Goal: Task Accomplishment & Management: Use online tool/utility

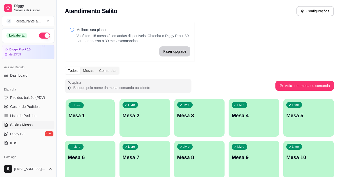
click at [88, 115] on p "Mesa 1" at bounding box center [90, 116] width 43 height 7
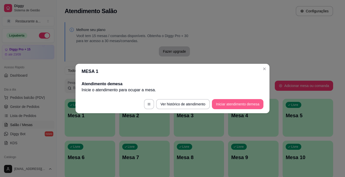
click at [244, 103] on button "Iniciar atendimento de mesa" at bounding box center [238, 104] width 52 height 10
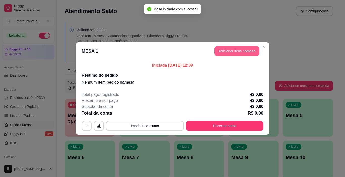
click at [236, 51] on button "Adicionar itens na mesa" at bounding box center [237, 51] width 45 height 10
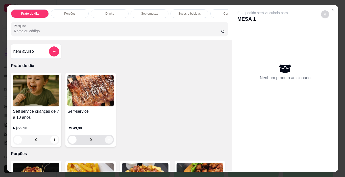
click at [107, 142] on icon "increase-product-quantity" at bounding box center [109, 140] width 4 height 4
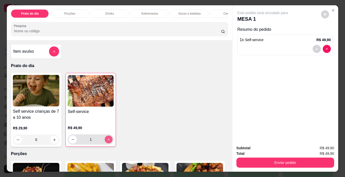
click at [107, 142] on icon "increase-product-quantity" at bounding box center [109, 140] width 4 height 4
type input "2"
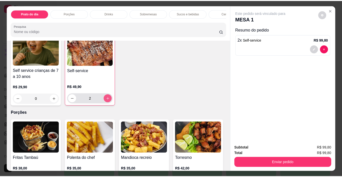
scroll to position [51, 0]
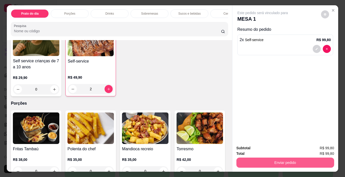
click at [282, 161] on button "Enviar pedido" at bounding box center [286, 163] width 98 height 10
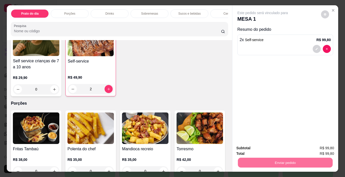
click at [266, 149] on button "Não registrar e enviar pedido" at bounding box center [268, 148] width 51 height 9
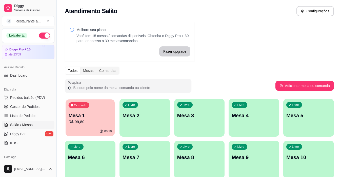
click at [96, 124] on p "R$ 99,80" at bounding box center [90, 122] width 43 height 6
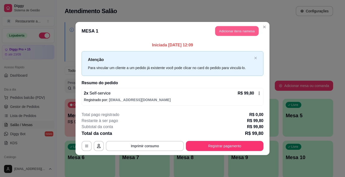
click at [239, 30] on button "Adicionar itens na mesa" at bounding box center [236, 31] width 43 height 10
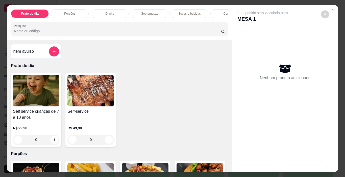
click at [192, 12] on p "Sucos e bebidas" at bounding box center [190, 14] width 23 height 4
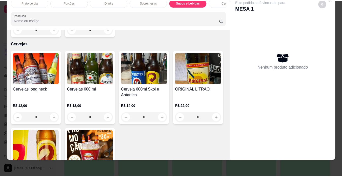
scroll to position [889, 0]
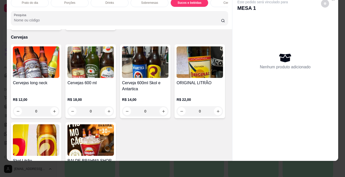
click at [107, 25] on icon "increase-product-quantity" at bounding box center [109, 23] width 4 height 4
type input "1"
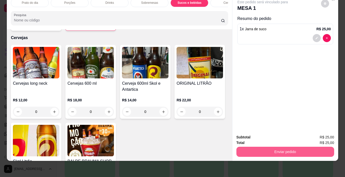
click at [275, 148] on button "Enviar pedido" at bounding box center [286, 152] width 98 height 10
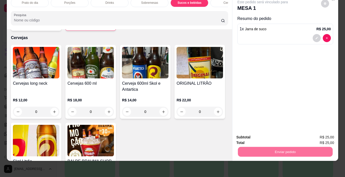
click at [271, 136] on button "Não registrar e enviar pedido" at bounding box center [268, 136] width 53 height 10
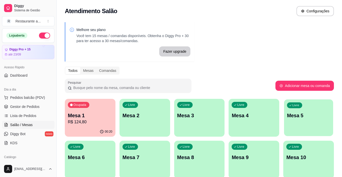
click at [295, 116] on p "Mesa 5" at bounding box center [308, 116] width 43 height 7
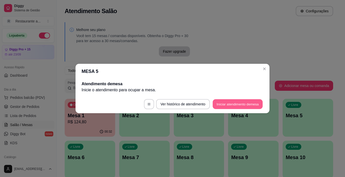
click at [239, 103] on button "Iniciar atendimento de mesa" at bounding box center [238, 105] width 50 height 10
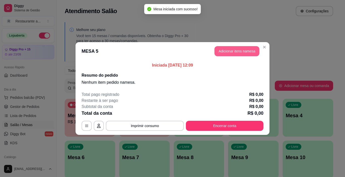
click at [239, 52] on button "Adicionar itens na mesa" at bounding box center [237, 51] width 45 height 10
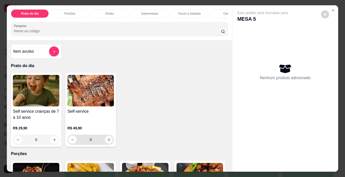
click at [107, 139] on button "increase-product-quantity" at bounding box center [109, 140] width 8 height 8
type input "1"
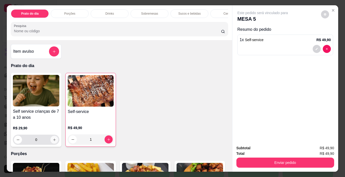
click at [51, 141] on button "increase-product-quantity" at bounding box center [55, 140] width 8 height 8
type input "1"
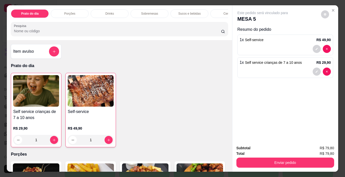
click at [192, 13] on p "Sucos e bebidas" at bounding box center [190, 14] width 23 height 4
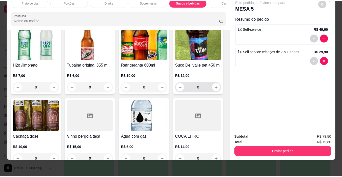
scroll to position [713, 0]
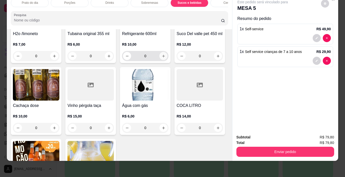
click at [160, 60] on button "increase-product-quantity" at bounding box center [164, 56] width 8 height 8
type input "1"
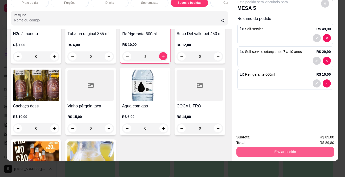
click at [284, 147] on button "Enviar pedido" at bounding box center [286, 152] width 98 height 10
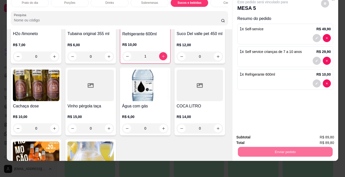
click at [306, 136] on button "Sim, quero registrar" at bounding box center [317, 136] width 38 height 10
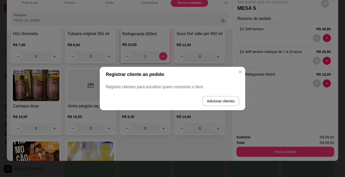
click at [118, 87] on p "Registre clientes para escolher quem consumiu o item." at bounding box center [172, 87] width 133 height 6
click at [223, 103] on button "Adicionar clientes" at bounding box center [221, 102] width 36 height 10
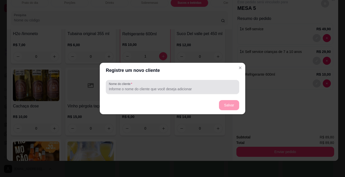
click at [115, 90] on input "Nome do cliente" at bounding box center [172, 89] width 127 height 5
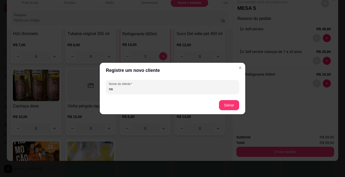
type input "n"
type input "Nataly"
click at [228, 105] on button "Salvar" at bounding box center [229, 105] width 20 height 10
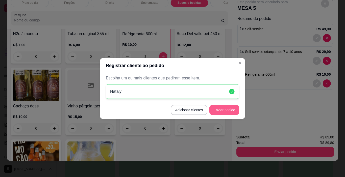
click at [226, 109] on button "Enviar pedido" at bounding box center [225, 110] width 30 height 10
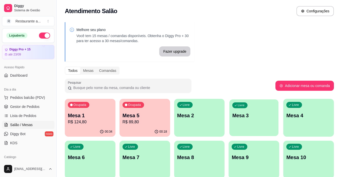
click at [247, 123] on div "Livre Mesa 3" at bounding box center [253, 115] width 49 height 31
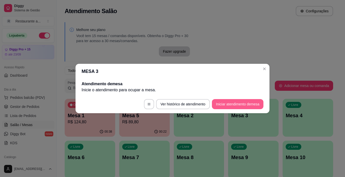
click at [235, 104] on button "Iniciar atendimento de mesa" at bounding box center [238, 104] width 52 height 10
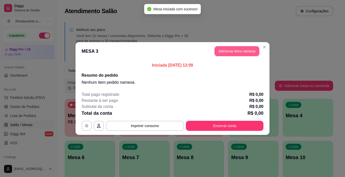
click at [240, 52] on button "Adicionar itens na mesa" at bounding box center [237, 51] width 45 height 10
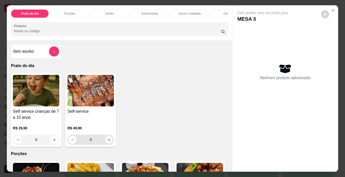
click at [108, 142] on icon "increase-product-quantity" at bounding box center [109, 140] width 4 height 4
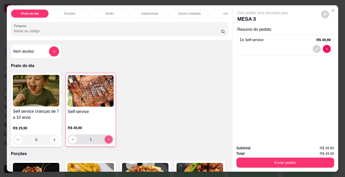
click at [108, 142] on icon "increase-product-quantity" at bounding box center [109, 140] width 4 height 4
type input "2"
click at [110, 12] on p "Drinks" at bounding box center [109, 14] width 9 height 4
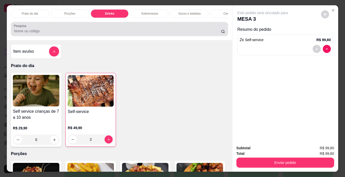
scroll to position [13, 0]
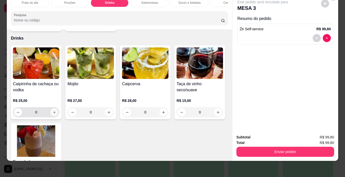
click at [53, 111] on icon "increase-product-quantity" at bounding box center [55, 113] width 4 height 4
type input "1"
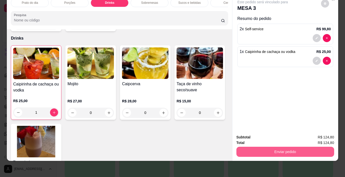
click at [278, 148] on button "Enviar pedido" at bounding box center [286, 152] width 98 height 10
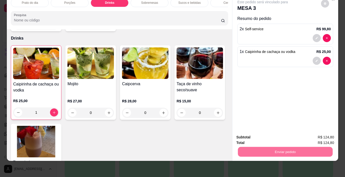
click at [309, 134] on button "Sim, quero registrar" at bounding box center [317, 136] width 38 height 10
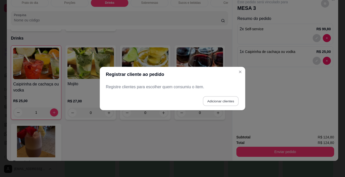
click at [215, 102] on button "Adicionar clientes" at bounding box center [221, 102] width 36 height 10
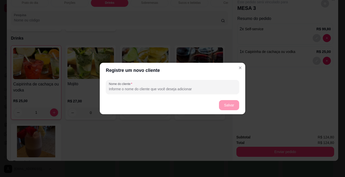
click at [123, 89] on input "Nome do cliente" at bounding box center [172, 89] width 127 height 5
type input "JAQUE"
click at [231, 103] on button "Salvar" at bounding box center [229, 106] width 20 height 10
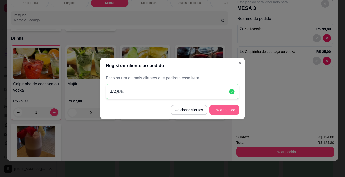
click at [227, 111] on button "Enviar pedido" at bounding box center [225, 110] width 30 height 10
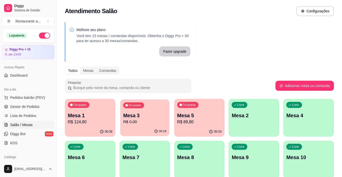
click at [144, 121] on p "R$ 0,00" at bounding box center [144, 122] width 43 height 6
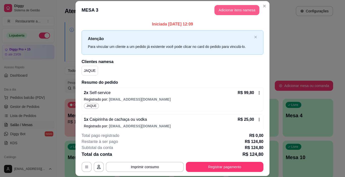
click at [234, 8] on button "Adicionar itens na mesa" at bounding box center [237, 10] width 45 height 10
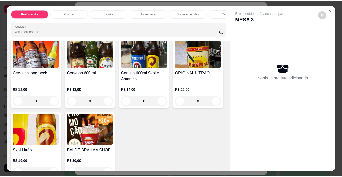
scroll to position [936, 0]
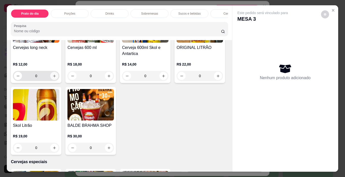
click at [53, 78] on icon "increase-product-quantity" at bounding box center [55, 76] width 4 height 4
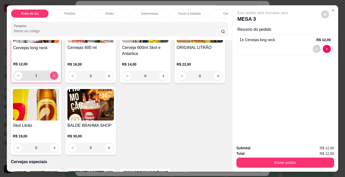
type input "1"
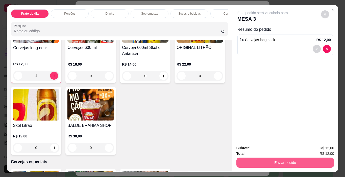
click at [276, 160] on button "Enviar pedido" at bounding box center [286, 163] width 98 height 10
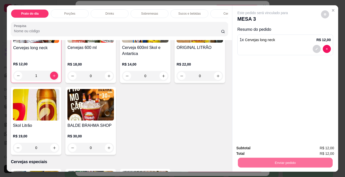
click at [265, 149] on button "Não registrar e enviar pedido" at bounding box center [268, 149] width 53 height 10
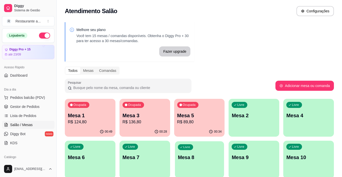
click at [197, 159] on p "Mesa 8" at bounding box center [198, 157] width 43 height 7
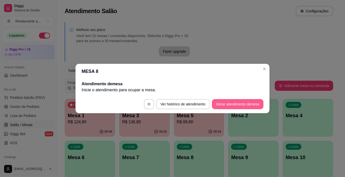
click at [238, 104] on button "Iniciar atendimento de mesa" at bounding box center [238, 104] width 52 height 10
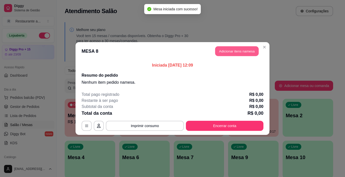
click at [234, 50] on button "Adicionar itens na mesa" at bounding box center [236, 52] width 43 height 10
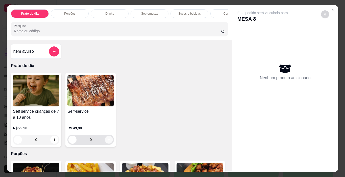
click at [108, 142] on icon "increase-product-quantity" at bounding box center [109, 140] width 4 height 4
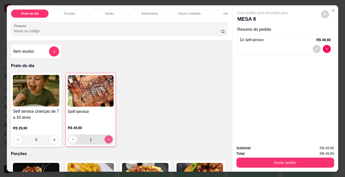
click at [108, 142] on icon "increase-product-quantity" at bounding box center [109, 140] width 4 height 4
type input "3"
click at [181, 12] on p "Sucos e bebidas" at bounding box center [190, 14] width 23 height 4
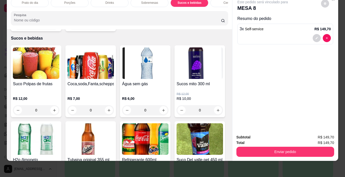
scroll to position [662, 0]
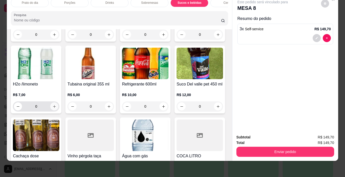
click at [56, 105] on icon "increase-product-quantity" at bounding box center [55, 107] width 4 height 4
type input "1"
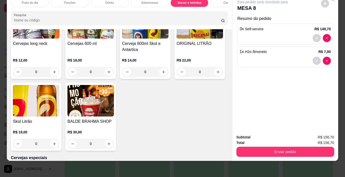
scroll to position [879, 0]
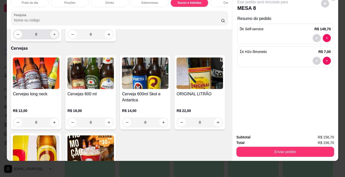
click at [53, 36] on icon "increase-product-quantity" at bounding box center [55, 35] width 4 height 4
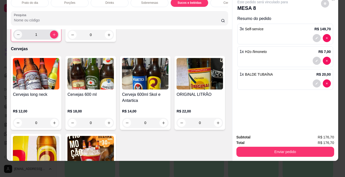
click at [17, 37] on icon "decrease-product-quantity" at bounding box center [18, 35] width 4 height 4
type input "0"
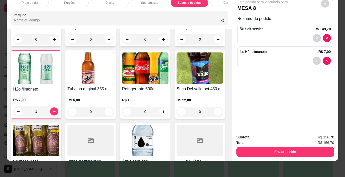
scroll to position [626, 0]
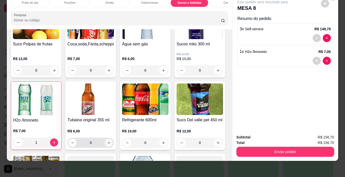
click at [110, 142] on icon "increase-product-quantity" at bounding box center [109, 143] width 3 height 3
type input "1"
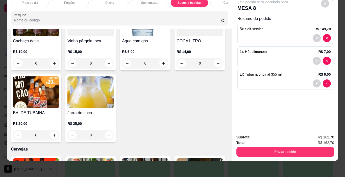
scroll to position [752, 0]
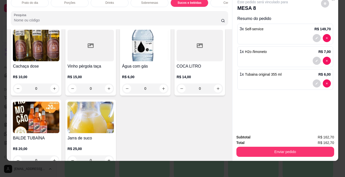
click at [162, 19] on icon "increase-product-quantity" at bounding box center [164, 17] width 4 height 4
type input "1"
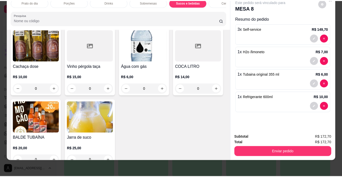
scroll to position [752, 0]
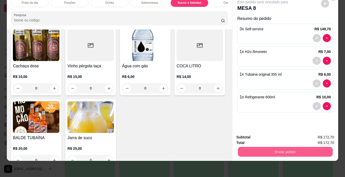
click at [276, 148] on button "Enviar pedido" at bounding box center [285, 152] width 95 height 10
click at [269, 136] on button "Não registrar e enviar pedido" at bounding box center [268, 135] width 51 height 9
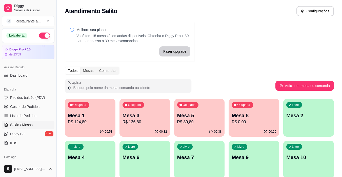
click at [90, 117] on p "Mesa 1" at bounding box center [90, 115] width 44 height 7
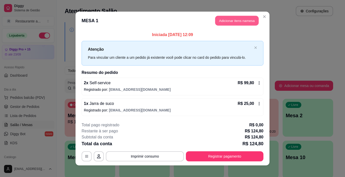
click at [243, 20] on button "Adicionar itens na mesa" at bounding box center [236, 21] width 43 height 10
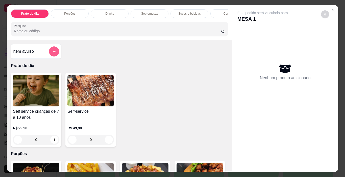
click at [54, 54] on icon "add-separate-item" at bounding box center [54, 52] width 4 height 4
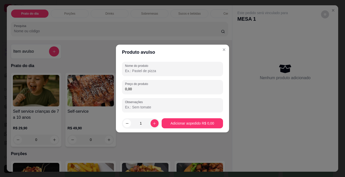
click at [145, 70] on input "Nome do produto" at bounding box center [172, 71] width 95 height 5
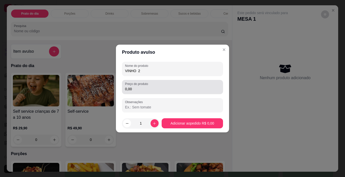
type input "VINHO 2"
click at [134, 85] on label "Preço do produto" at bounding box center [137, 84] width 25 height 4
click at [134, 87] on input "0,00" at bounding box center [172, 89] width 95 height 5
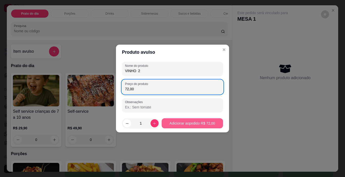
type input "72,00"
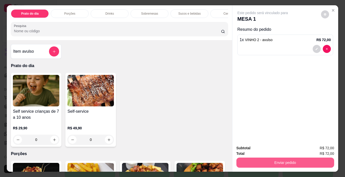
click at [287, 161] on button "Enviar pedido" at bounding box center [286, 163] width 98 height 10
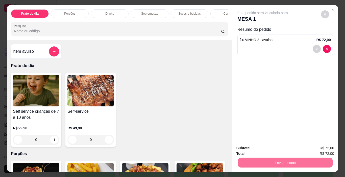
click at [262, 149] on button "Não registrar e enviar pedido" at bounding box center [268, 149] width 53 height 10
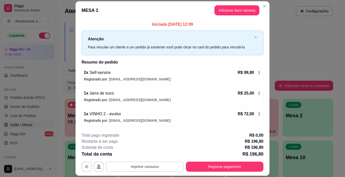
click at [145, 168] on button "Imprimir consumo" at bounding box center [145, 167] width 78 height 10
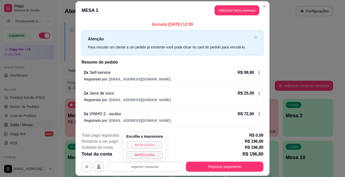
click at [141, 145] on button "IMPRESSORA" at bounding box center [144, 145] width 35 height 8
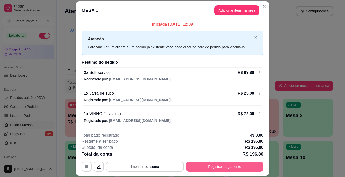
click at [219, 166] on button "Registrar pagamento" at bounding box center [225, 167] width 78 height 10
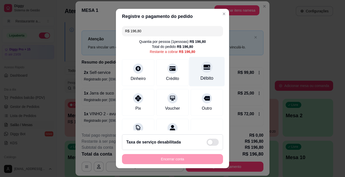
click at [204, 69] on icon at bounding box center [207, 67] width 7 height 5
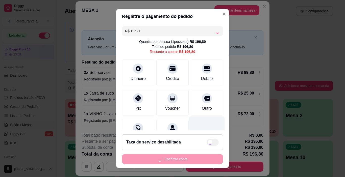
type input "R$ 0,00"
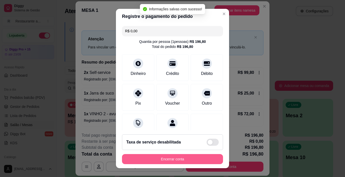
click at [182, 159] on button "Encerrar conta" at bounding box center [172, 159] width 101 height 10
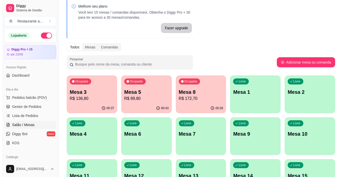
scroll to position [51, 0]
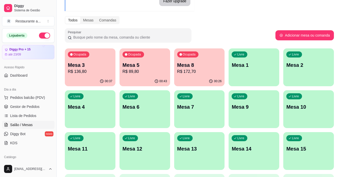
click at [146, 109] on p "Mesa 6" at bounding box center [144, 107] width 44 height 7
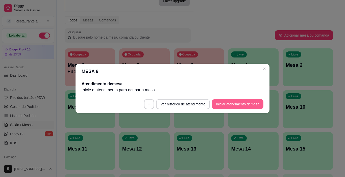
click at [229, 101] on button "Iniciar atendimento de mesa" at bounding box center [238, 104] width 52 height 10
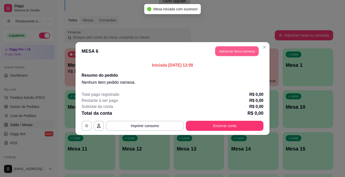
click at [234, 50] on button "Adicionar itens na mesa" at bounding box center [236, 52] width 43 height 10
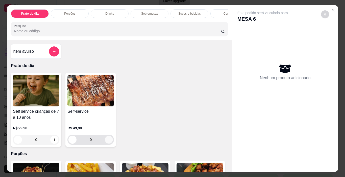
click at [108, 141] on icon "increase-product-quantity" at bounding box center [109, 140] width 4 height 4
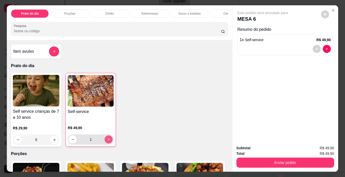
click at [108, 141] on icon "increase-product-quantity" at bounding box center [109, 140] width 4 height 4
type input "2"
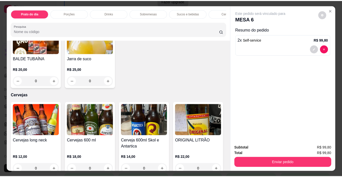
scroll to position [860, 0]
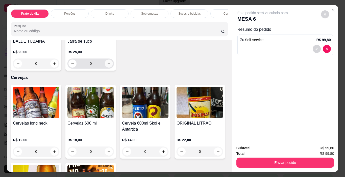
click at [107, 66] on icon "increase-product-quantity" at bounding box center [109, 64] width 4 height 4
type input "1"
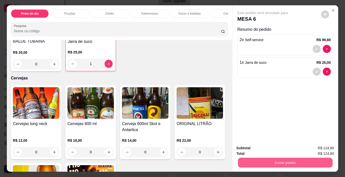
click at [288, 161] on button "Enviar pedido" at bounding box center [285, 163] width 95 height 10
click at [268, 147] on button "Não registrar e enviar pedido" at bounding box center [268, 149] width 53 height 10
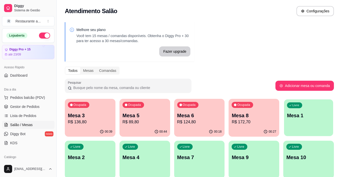
click at [299, 122] on div "Livre Mesa 1" at bounding box center [308, 115] width 49 height 31
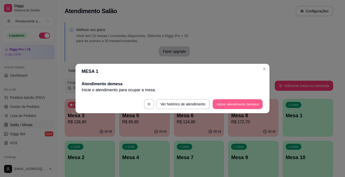
click at [229, 103] on button "Iniciar atendimento de mesa" at bounding box center [238, 105] width 50 height 10
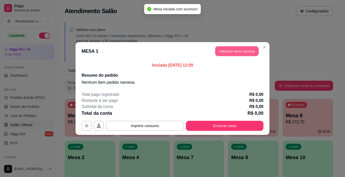
click at [237, 50] on button "Adicionar itens na mesa" at bounding box center [236, 52] width 43 height 10
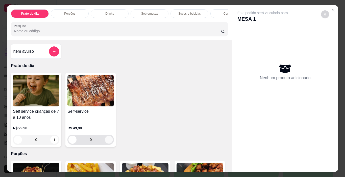
click at [108, 142] on icon "increase-product-quantity" at bounding box center [109, 140] width 4 height 4
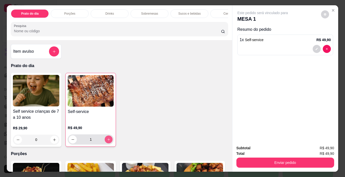
click at [108, 142] on icon "increase-product-quantity" at bounding box center [109, 140] width 4 height 4
type input "2"
click at [186, 12] on p "Sucos e bebidas" at bounding box center [190, 14] width 23 height 4
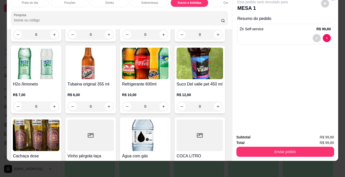
scroll to position [712, 0]
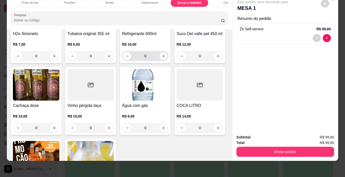
click at [162, 58] on icon "increase-product-quantity" at bounding box center [164, 56] width 4 height 4
type input "1"
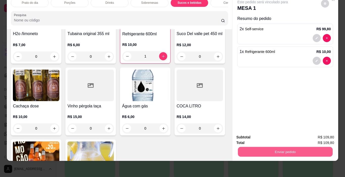
click at [280, 147] on button "Enviar pedido" at bounding box center [285, 152] width 95 height 10
click at [273, 136] on button "Não registrar e enviar pedido" at bounding box center [268, 136] width 53 height 10
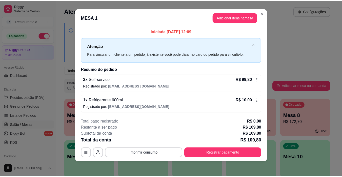
scroll to position [5, 0]
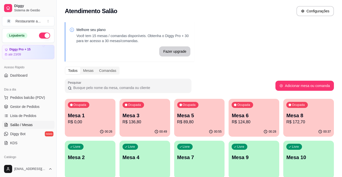
click at [187, 122] on p "R$ 89,80" at bounding box center [199, 122] width 44 height 6
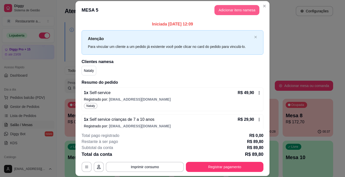
click at [233, 10] on button "Adicionar itens na mesa" at bounding box center [237, 10] width 45 height 10
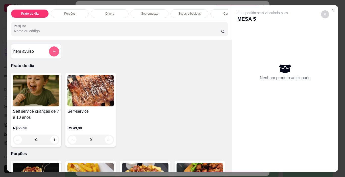
click at [52, 56] on button "add-separate-item" at bounding box center [54, 52] width 10 height 10
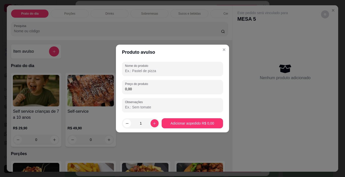
click at [144, 70] on input "Nome do produto" at bounding box center [172, 71] width 95 height 5
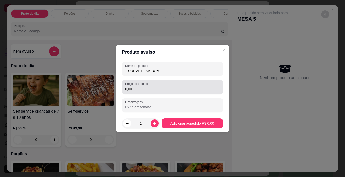
type input "1 SORVETE SKIBOM"
click at [137, 87] on input "0,00" at bounding box center [172, 89] width 95 height 5
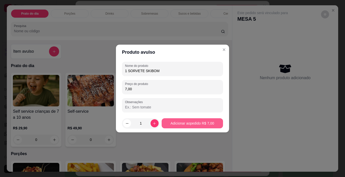
type input "7,00"
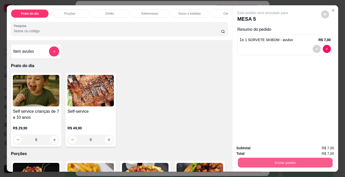
click at [261, 158] on button "Enviar pedido" at bounding box center [285, 163] width 95 height 10
click at [251, 148] on button "Não registrar e enviar pedido" at bounding box center [268, 148] width 51 height 9
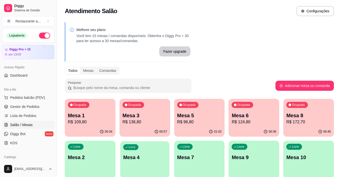
click at [140, 157] on p "Mesa 4" at bounding box center [144, 157] width 43 height 7
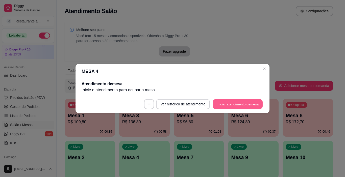
click at [231, 104] on button "Iniciar atendimento de mesa" at bounding box center [238, 105] width 50 height 10
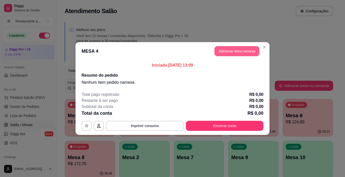
click at [236, 51] on button "Adicionar itens na mesa" at bounding box center [237, 51] width 45 height 10
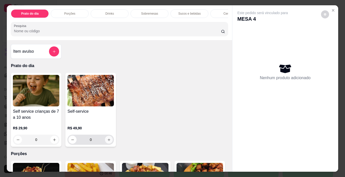
click at [107, 141] on icon "increase-product-quantity" at bounding box center [109, 140] width 4 height 4
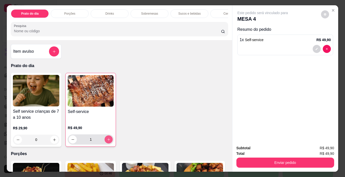
click at [107, 141] on icon "increase-product-quantity" at bounding box center [109, 140] width 4 height 4
type input "3"
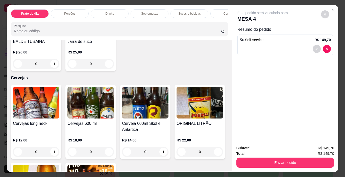
scroll to position [860, 0]
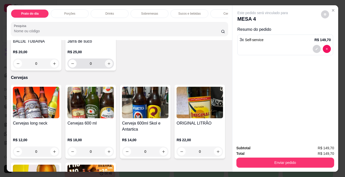
click at [107, 66] on icon "increase-product-quantity" at bounding box center [109, 64] width 4 height 4
type input "1"
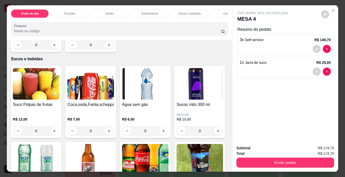
scroll to position [576, 0]
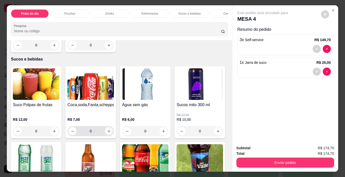
click at [107, 130] on icon "increase-product-quantity" at bounding box center [109, 132] width 4 height 4
type input "1"
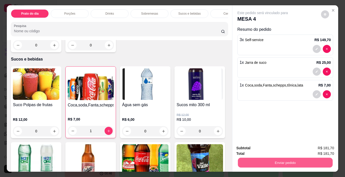
click at [282, 159] on button "Enviar pedido" at bounding box center [285, 163] width 95 height 10
click at [264, 149] on button "Não registrar e enviar pedido" at bounding box center [268, 149] width 53 height 10
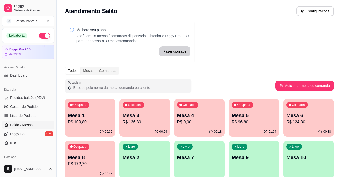
click at [145, 122] on p "R$ 136,80" at bounding box center [144, 122] width 44 height 6
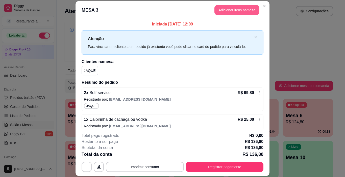
click at [231, 10] on button "Adicionar itens na mesa" at bounding box center [237, 10] width 45 height 10
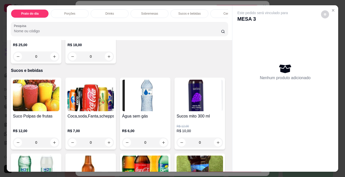
scroll to position [582, 0]
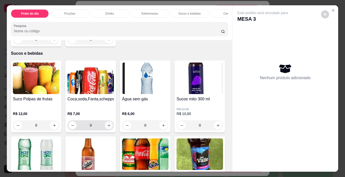
click at [107, 124] on icon "increase-product-quantity" at bounding box center [109, 126] width 4 height 4
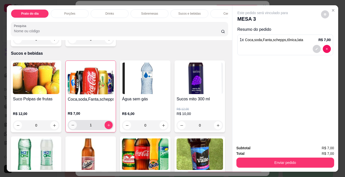
click at [69, 121] on button "decrease-product-quantity" at bounding box center [73, 125] width 8 height 8
type input "0"
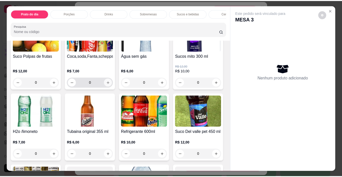
scroll to position [708, 0]
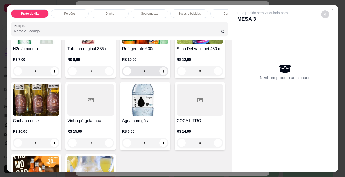
click at [162, 73] on icon "increase-product-quantity" at bounding box center [164, 72] width 4 height 4
type input "1"
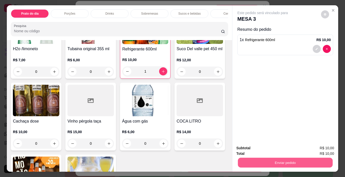
click at [293, 162] on button "Enviar pedido" at bounding box center [285, 163] width 95 height 10
click at [271, 147] on button "Não registrar e enviar pedido" at bounding box center [268, 149] width 53 height 10
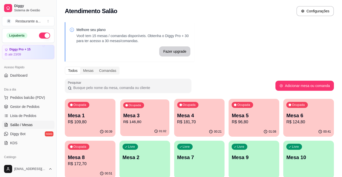
click at [142, 121] on p "R$ 146,80" at bounding box center [144, 122] width 43 height 6
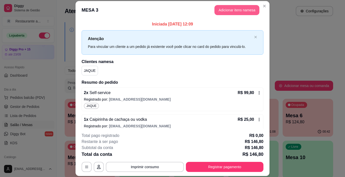
click at [236, 9] on button "Adicionar itens na mesa" at bounding box center [237, 10] width 45 height 10
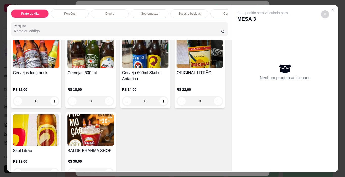
scroll to position [961, 0]
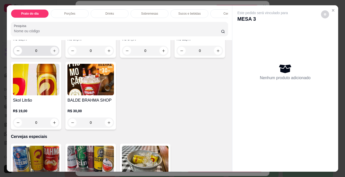
click at [53, 52] on icon "increase-product-quantity" at bounding box center [54, 51] width 3 height 3
type input "1"
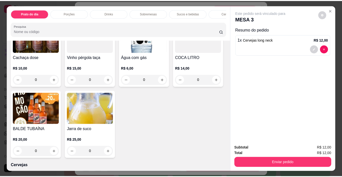
scroll to position [784, 0]
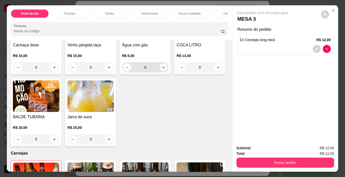
click at [162, 70] on icon "increase-product-quantity" at bounding box center [164, 68] width 4 height 4
type input "1"
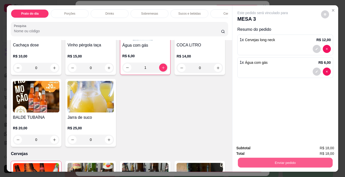
click at [288, 160] on button "Enviar pedido" at bounding box center [285, 163] width 95 height 10
click at [276, 147] on button "Não registrar e enviar pedido" at bounding box center [268, 149] width 53 height 10
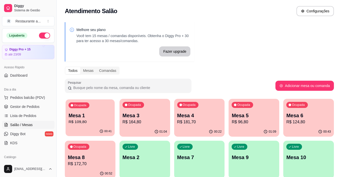
click at [104, 109] on div "Ocupada Mesa 1 R$ 109,80" at bounding box center [89, 113] width 49 height 27
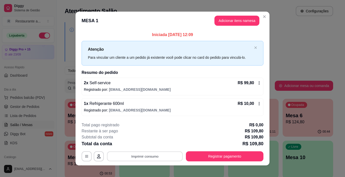
click at [143, 158] on button "Imprimir consumo" at bounding box center [145, 157] width 76 height 10
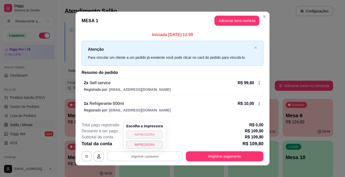
click at [138, 135] on button "IMPRESSORA" at bounding box center [144, 135] width 37 height 8
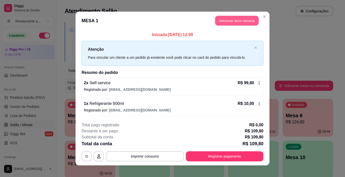
click at [238, 19] on button "Adicionar itens na mesa" at bounding box center [236, 21] width 43 height 10
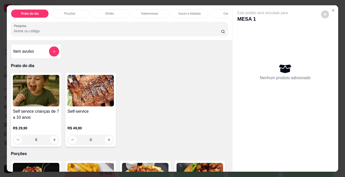
click at [147, 12] on p "Sobremesas" at bounding box center [149, 14] width 17 height 4
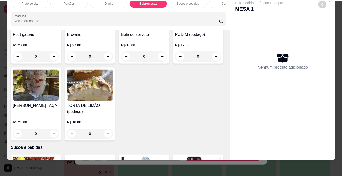
scroll to position [501, 0]
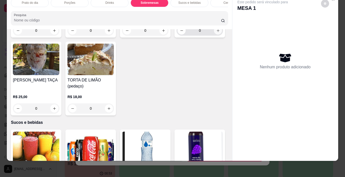
click at [216, 33] on icon "increase-product-quantity" at bounding box center [218, 31] width 4 height 4
type input "1"
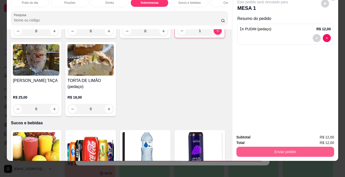
click at [264, 148] on button "Enviar pedido" at bounding box center [286, 152] width 98 height 10
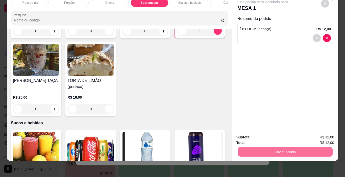
click at [264, 137] on button "Não registrar e enviar pedido" at bounding box center [268, 135] width 51 height 9
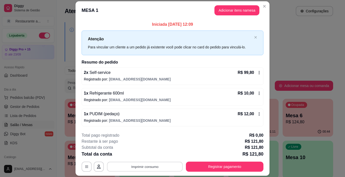
click at [149, 167] on button "Imprimir consumo" at bounding box center [145, 167] width 76 height 10
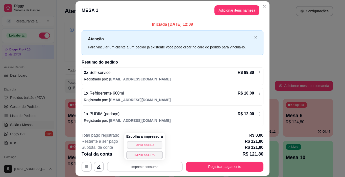
click at [149, 146] on button "IMPRESSORA" at bounding box center [144, 145] width 35 height 8
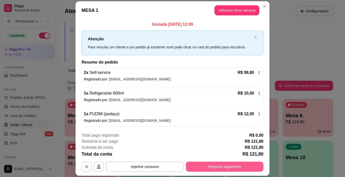
click at [226, 167] on button "Registrar pagamento" at bounding box center [225, 167] width 78 height 10
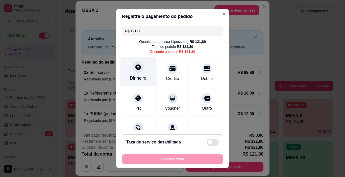
click at [133, 73] on div "Dinheiro" at bounding box center [139, 72] width 36 height 30
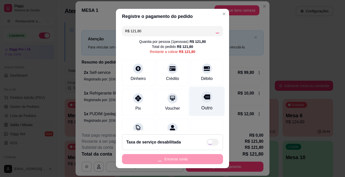
type input "R$ 0,00"
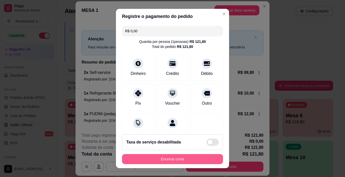
click at [177, 157] on button "Encerrar conta" at bounding box center [172, 159] width 101 height 10
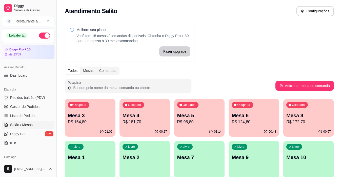
click at [201, 118] on p "Mesa 5" at bounding box center [199, 115] width 44 height 7
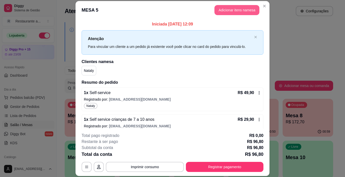
click at [228, 11] on button "Adicionar itens na mesa" at bounding box center [237, 10] width 45 height 10
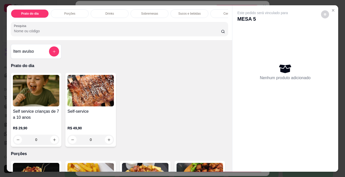
click at [185, 12] on p "Sucos e bebidas" at bounding box center [190, 14] width 23 height 4
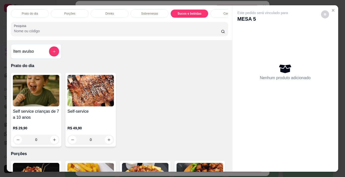
scroll to position [13, 0]
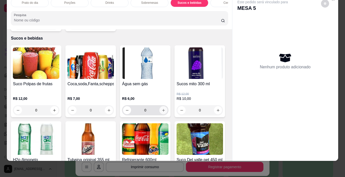
click at [162, 109] on icon "increase-product-quantity" at bounding box center [164, 111] width 4 height 4
type input "1"
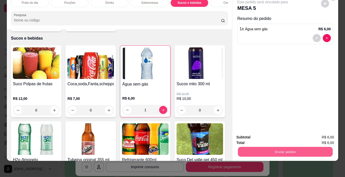
click at [292, 147] on button "Enviar pedido" at bounding box center [285, 152] width 95 height 10
click at [263, 136] on button "Não registrar e enviar pedido" at bounding box center [268, 136] width 53 height 10
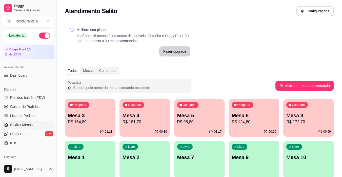
click at [252, 115] on p "Mesa 6" at bounding box center [253, 115] width 44 height 7
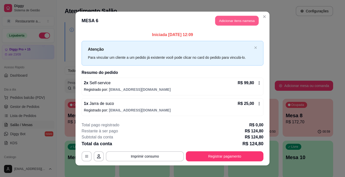
click at [235, 21] on button "Adicionar itens na mesa" at bounding box center [236, 21] width 43 height 10
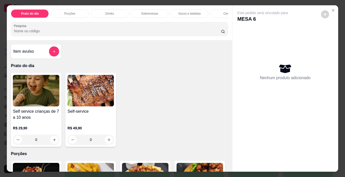
click at [150, 12] on p "Sobremesas" at bounding box center [149, 14] width 17 height 4
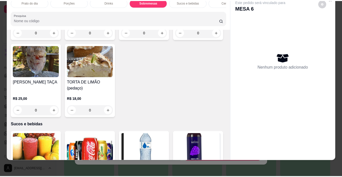
scroll to position [501, 0]
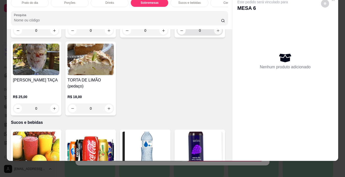
click at [216, 33] on icon "increase-product-quantity" at bounding box center [218, 31] width 4 height 4
type input "1"
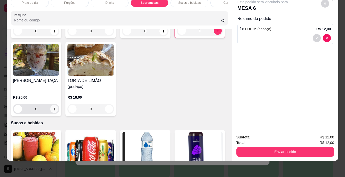
click at [58, 105] on button "increase-product-quantity" at bounding box center [54, 109] width 8 height 8
type input "1"
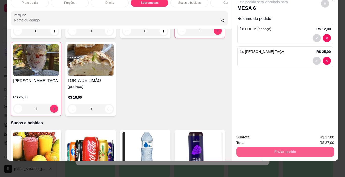
click at [285, 149] on button "Enviar pedido" at bounding box center [286, 152] width 98 height 10
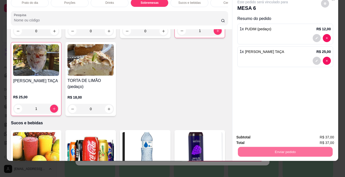
click at [274, 136] on button "Não registrar e enviar pedido" at bounding box center [268, 136] width 53 height 10
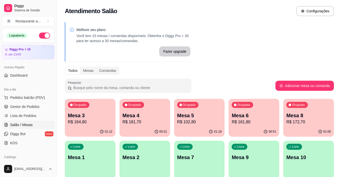
click at [292, 116] on p "Mesa 8" at bounding box center [308, 115] width 44 height 7
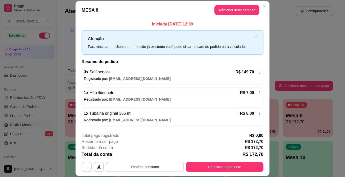
click at [143, 166] on button "Imprimir consumo" at bounding box center [145, 167] width 78 height 10
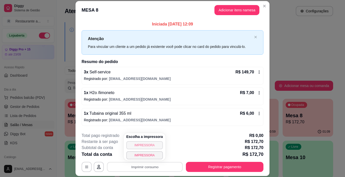
click at [147, 147] on button "IMPRESSORA" at bounding box center [144, 146] width 37 height 8
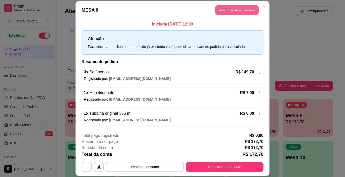
click at [240, 10] on button "Adicionar itens na mesa" at bounding box center [236, 10] width 43 height 10
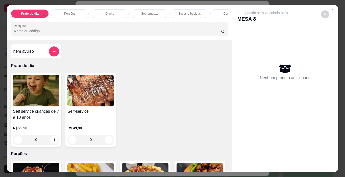
click at [150, 12] on p "Sobremesas" at bounding box center [149, 14] width 17 height 4
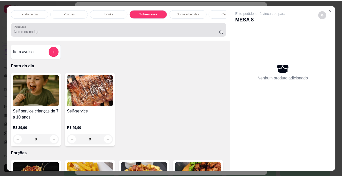
scroll to position [13, 0]
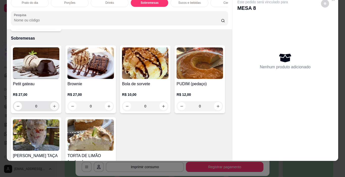
click at [53, 105] on icon "increase-product-quantity" at bounding box center [55, 107] width 4 height 4
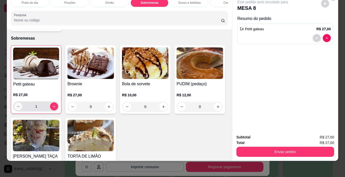
click at [16, 105] on icon "decrease-product-quantity" at bounding box center [18, 107] width 4 height 4
type input "0"
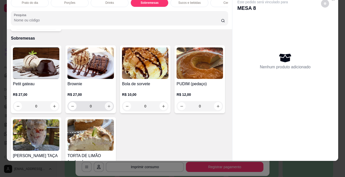
click at [108, 105] on icon "increase-product-quantity" at bounding box center [109, 107] width 4 height 4
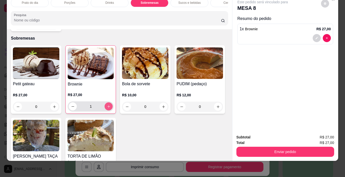
click at [108, 105] on icon "increase-product-quantity" at bounding box center [109, 107] width 4 height 4
type input "2"
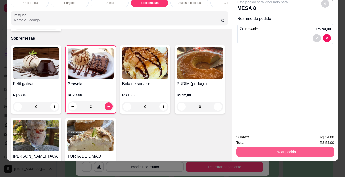
click at [288, 148] on button "Enviar pedido" at bounding box center [286, 152] width 98 height 10
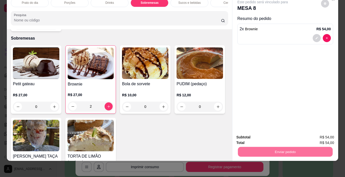
click at [268, 137] on button "Não registrar e enviar pedido" at bounding box center [268, 135] width 51 height 9
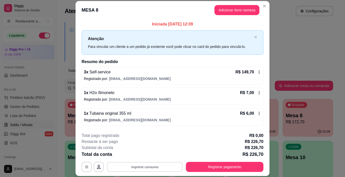
click at [140, 167] on button "Imprimir consumo" at bounding box center [145, 168] width 76 height 10
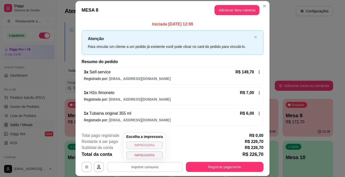
click at [140, 142] on button "IMPRESSORA" at bounding box center [144, 146] width 37 height 8
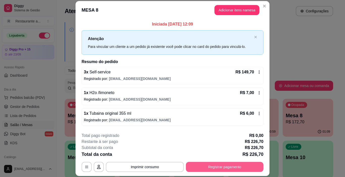
click at [213, 165] on button "Registrar pagamento" at bounding box center [225, 167] width 78 height 10
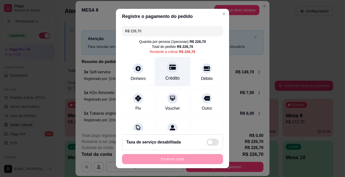
click at [168, 77] on div "Crédito" at bounding box center [173, 78] width 14 height 7
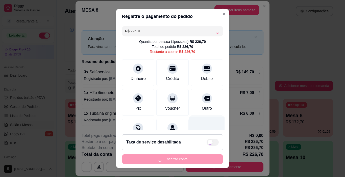
type input "R$ 0,00"
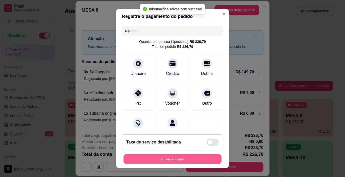
click at [184, 159] on button "Encerrar conta" at bounding box center [173, 160] width 98 height 10
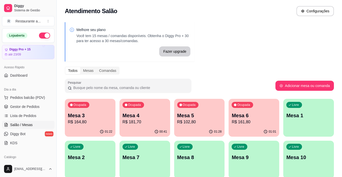
click at [149, 119] on p "Mesa 4" at bounding box center [144, 115] width 44 height 7
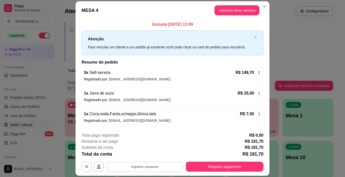
click at [140, 168] on button "Imprimir consumo" at bounding box center [145, 167] width 76 height 10
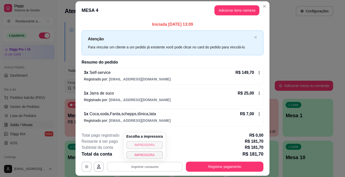
click at [139, 144] on button "IMPRESSORA" at bounding box center [144, 145] width 37 height 8
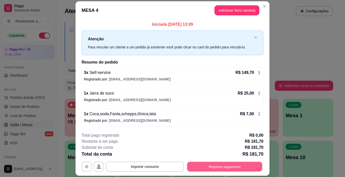
click at [222, 166] on button "Registrar pagamento" at bounding box center [224, 167] width 75 height 10
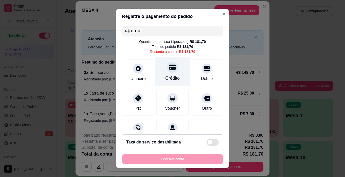
click at [167, 71] on div at bounding box center [172, 67] width 11 height 11
type input "R$ 0,00"
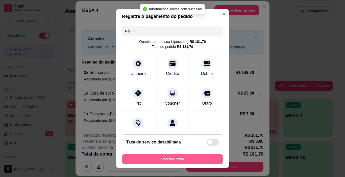
click at [174, 158] on button "Encerrar conta" at bounding box center [172, 159] width 101 height 10
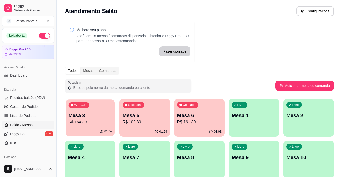
click at [89, 120] on p "R$ 164,80" at bounding box center [90, 122] width 43 height 6
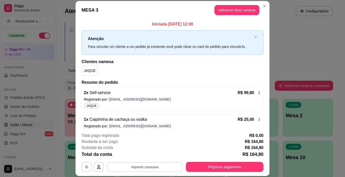
click at [140, 166] on button "Imprimir consumo" at bounding box center [145, 168] width 76 height 10
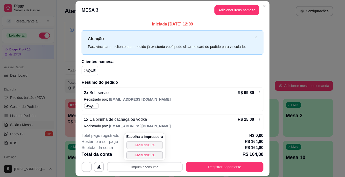
click at [151, 146] on button "IMPRESSORA" at bounding box center [144, 146] width 37 height 8
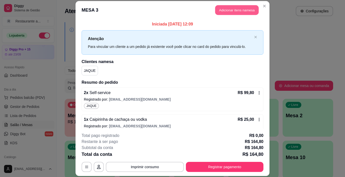
click at [234, 10] on button "Adicionar itens na mesa" at bounding box center [236, 10] width 43 height 10
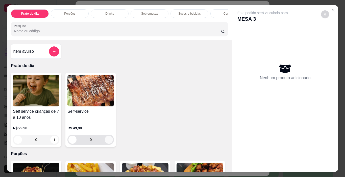
click at [108, 141] on icon "increase-product-quantity" at bounding box center [109, 140] width 4 height 4
type input "1"
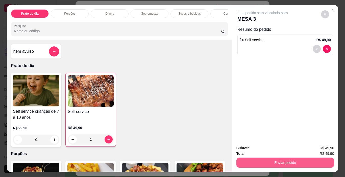
click at [276, 159] on button "Enviar pedido" at bounding box center [286, 163] width 98 height 10
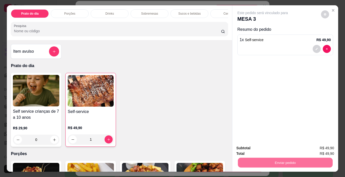
click at [269, 149] on button "Não registrar e enviar pedido" at bounding box center [268, 149] width 53 height 10
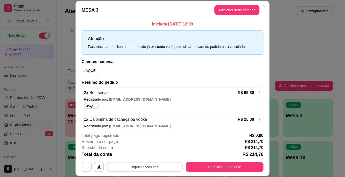
click at [146, 166] on button "Imprimir consumo" at bounding box center [145, 168] width 76 height 10
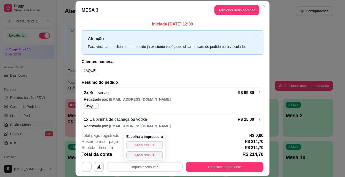
click at [145, 146] on button "IMPRESSORA" at bounding box center [144, 146] width 37 height 8
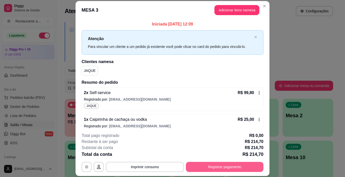
click at [217, 167] on button "Registrar pagamento" at bounding box center [225, 167] width 78 height 10
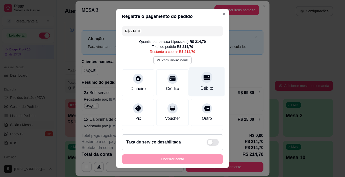
click at [199, 84] on div "Débito" at bounding box center [207, 82] width 36 height 30
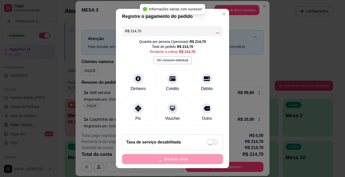
type input "R$ 0,00"
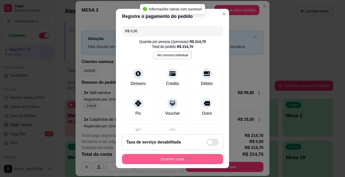
click at [172, 157] on button "Encerrar conta" at bounding box center [172, 159] width 101 height 10
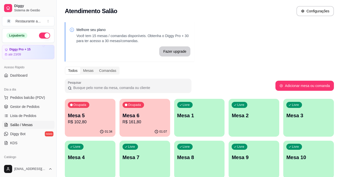
click at [88, 115] on p "Mesa 5" at bounding box center [90, 115] width 44 height 7
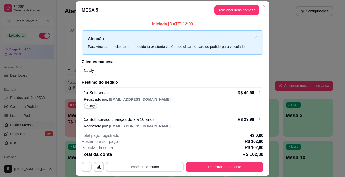
click at [151, 167] on button "Imprimir consumo" at bounding box center [145, 167] width 78 height 10
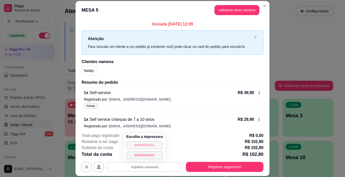
click at [145, 145] on button "IMPRESSORA" at bounding box center [144, 146] width 37 height 8
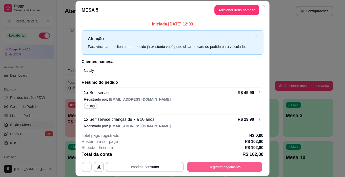
click at [214, 165] on button "Registrar pagamento" at bounding box center [224, 168] width 75 height 10
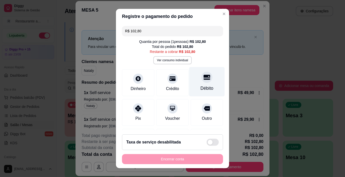
click at [201, 85] on div "Débito" at bounding box center [207, 88] width 13 height 7
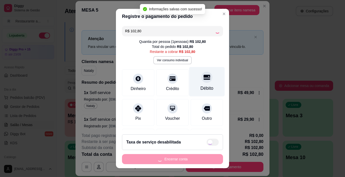
type input "R$ 0,00"
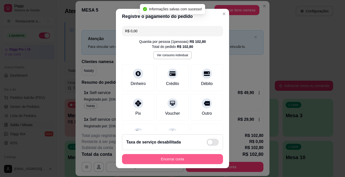
click at [178, 158] on button "Encerrar conta" at bounding box center [172, 159] width 101 height 10
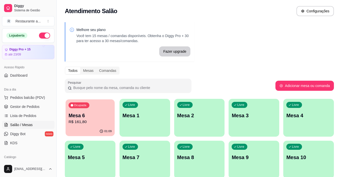
click at [96, 123] on p "R$ 161,80" at bounding box center [90, 122] width 43 height 6
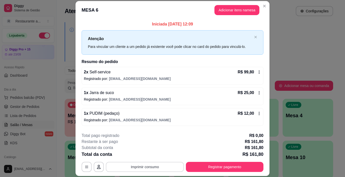
click at [134, 167] on button "Imprimir consumo" at bounding box center [145, 167] width 78 height 10
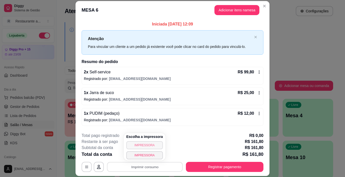
click at [134, 144] on button "IMPRESSORA" at bounding box center [144, 146] width 37 height 8
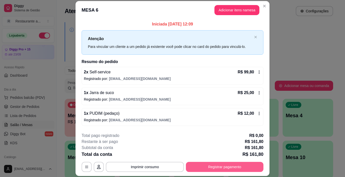
click at [222, 166] on button "Registrar pagamento" at bounding box center [225, 167] width 78 height 10
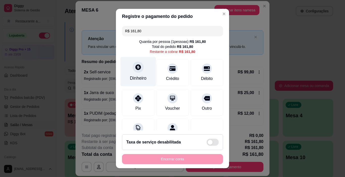
click at [137, 72] on div at bounding box center [138, 67] width 11 height 11
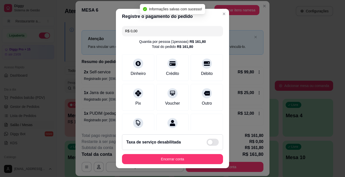
type input "R$ 0,00"
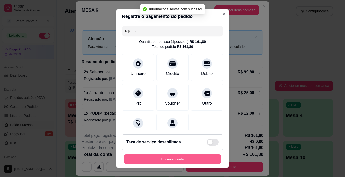
click at [166, 158] on button "Encerrar conta" at bounding box center [173, 160] width 98 height 10
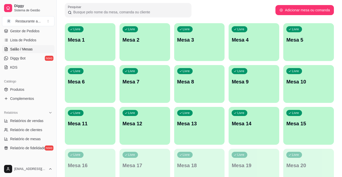
scroll to position [25, 0]
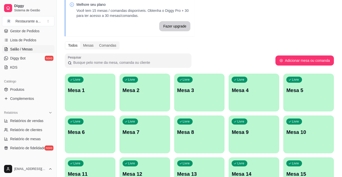
click at [80, 137] on div "Livre Mesa 6" at bounding box center [90, 132] width 51 height 32
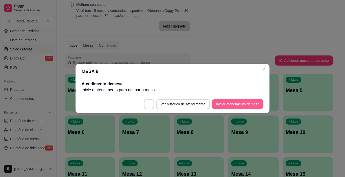
click at [242, 104] on button "Iniciar atendimento de mesa" at bounding box center [238, 104] width 52 height 10
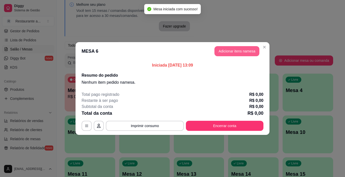
click at [233, 52] on button "Adicionar itens na mesa" at bounding box center [237, 51] width 45 height 10
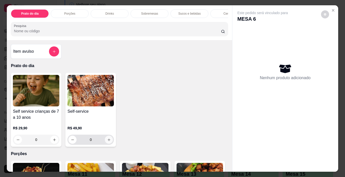
click at [107, 142] on icon "increase-product-quantity" at bounding box center [109, 140] width 4 height 4
type input "1"
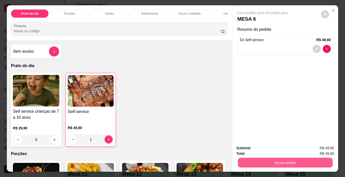
click at [288, 160] on button "Enviar pedido" at bounding box center [285, 163] width 95 height 10
click at [269, 148] on button "Não registrar e enviar pedido" at bounding box center [268, 148] width 51 height 9
